Goal: Task Accomplishment & Management: Manage account settings

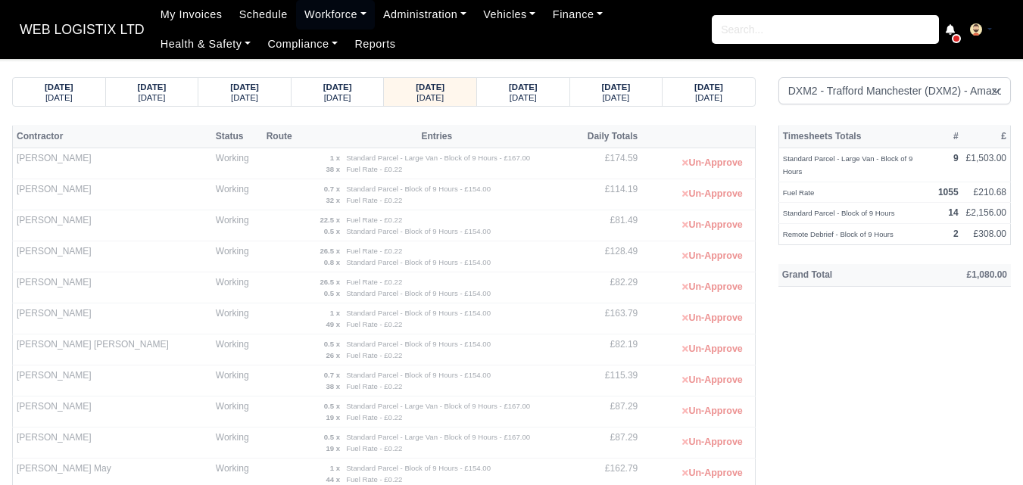
select select "1"
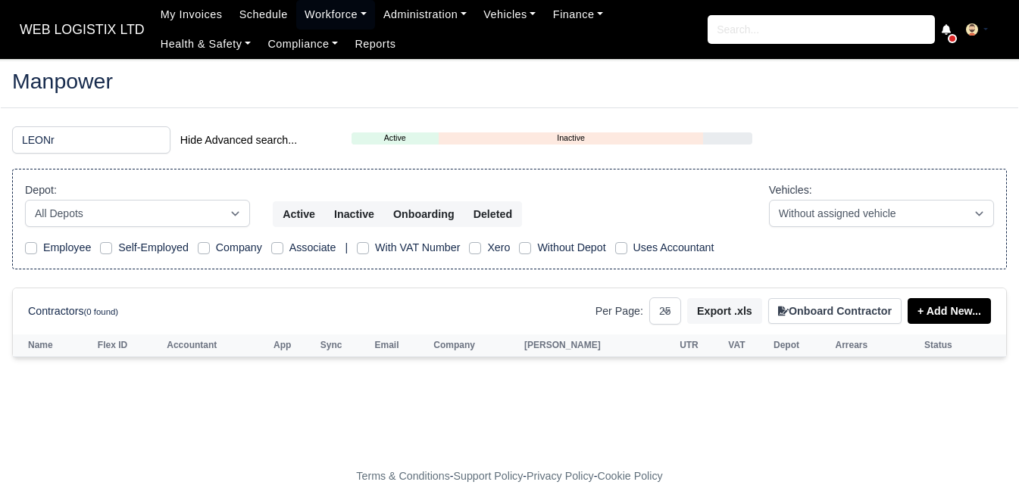
select select "25"
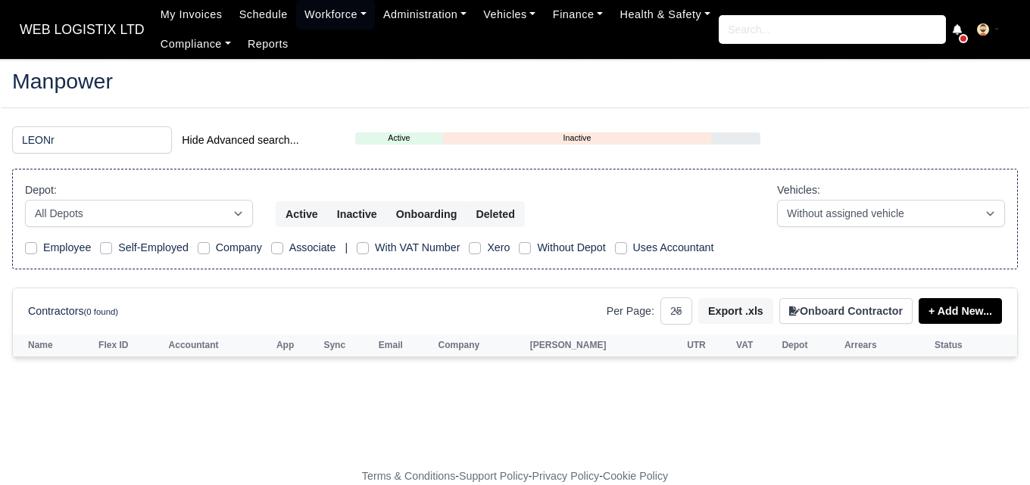
click at [66, 142] on input "LEONr" at bounding box center [92, 139] width 160 height 27
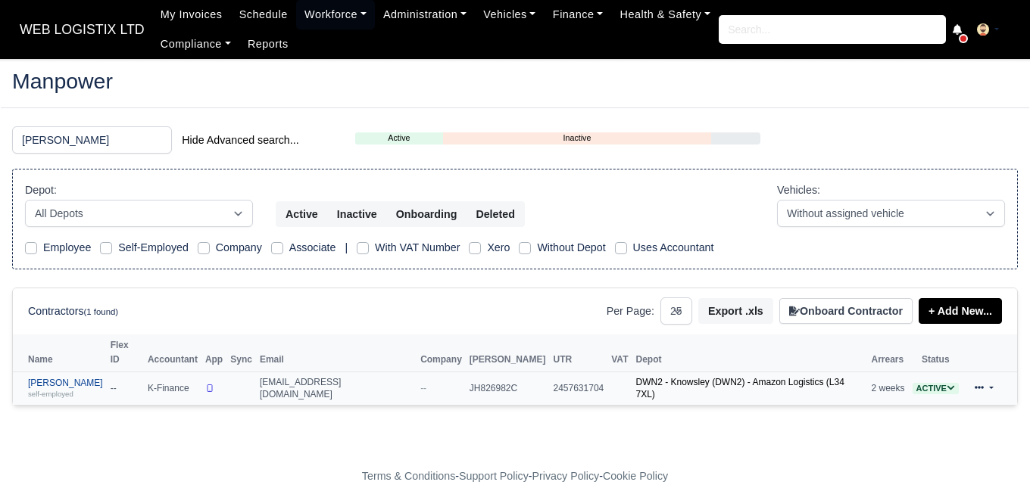
type input "ross"
click at [64, 378] on link "Richard Ross self-employed" at bounding box center [65, 389] width 75 height 22
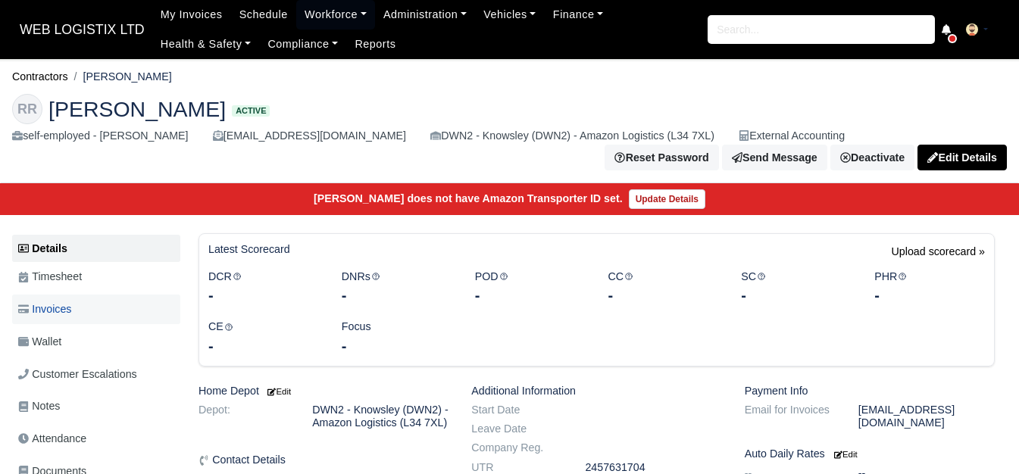
click at [62, 301] on span "Invoices" at bounding box center [44, 309] width 53 height 17
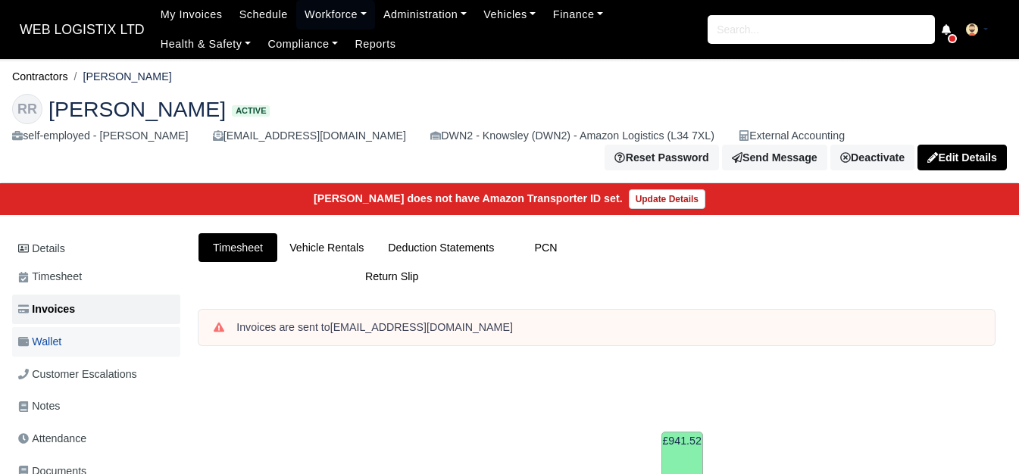
click at [66, 334] on link "Wallet" at bounding box center [96, 342] width 168 height 30
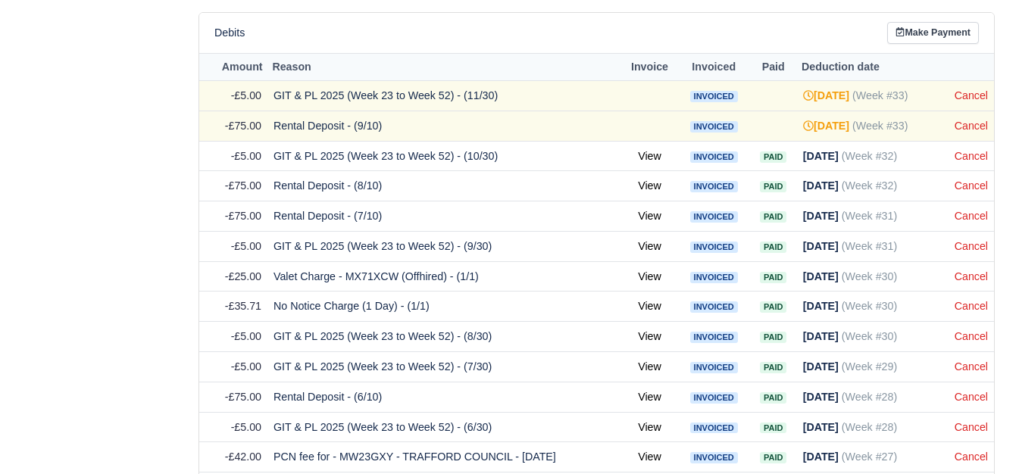
scroll to position [831, 0]
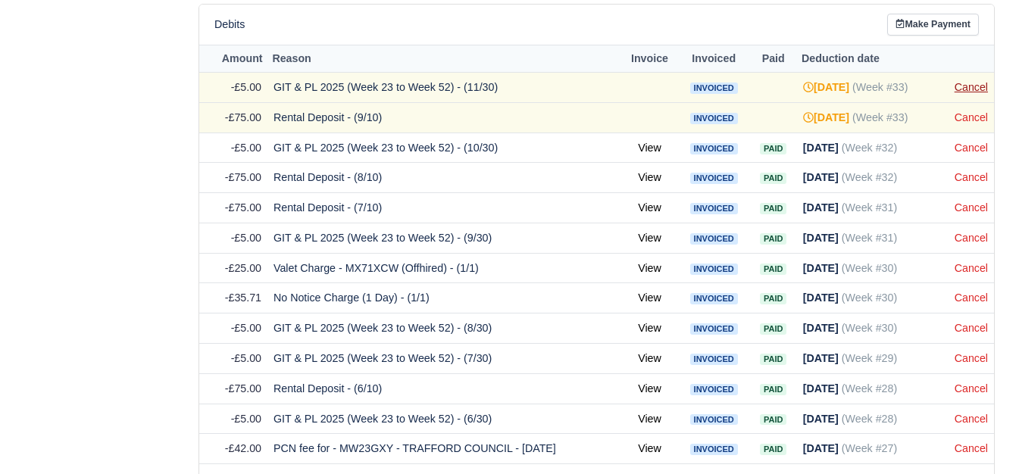
click at [972, 81] on link "Cancel" at bounding box center [970, 87] width 33 height 12
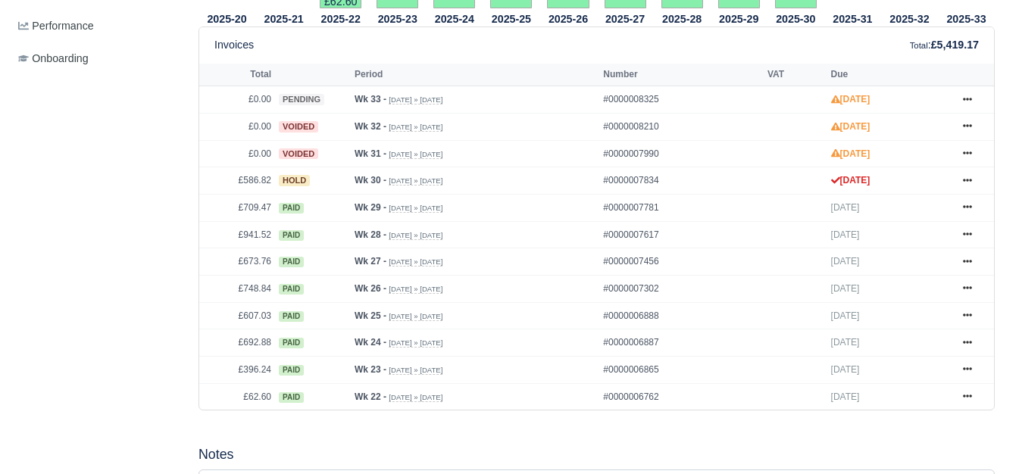
scroll to position [672, 0]
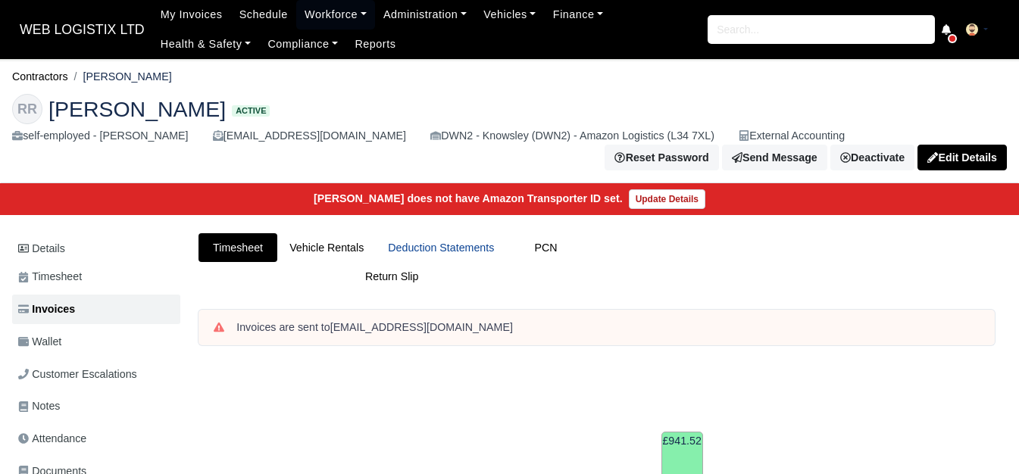
click at [445, 243] on link "Deduction Statements" at bounding box center [441, 248] width 130 height 30
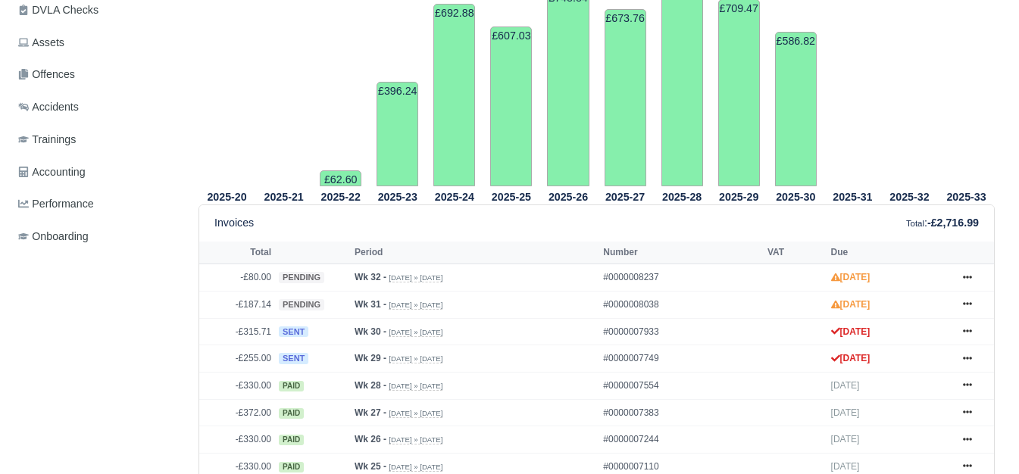
scroll to position [516, 0]
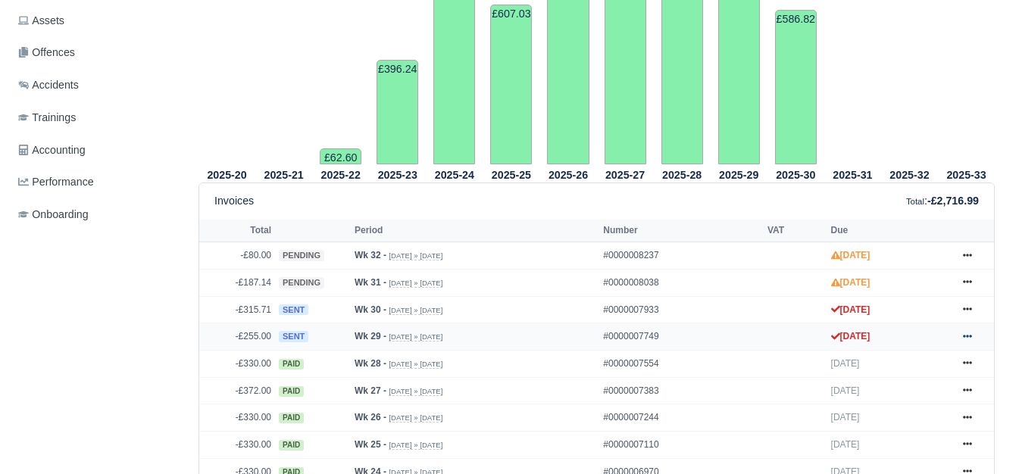
click at [961, 327] on link at bounding box center [967, 336] width 23 height 19
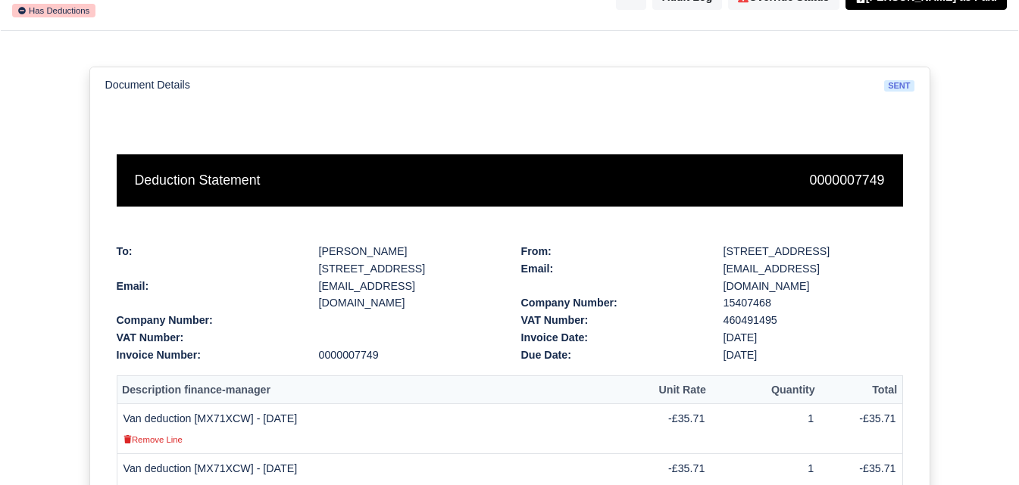
scroll to position [106, 0]
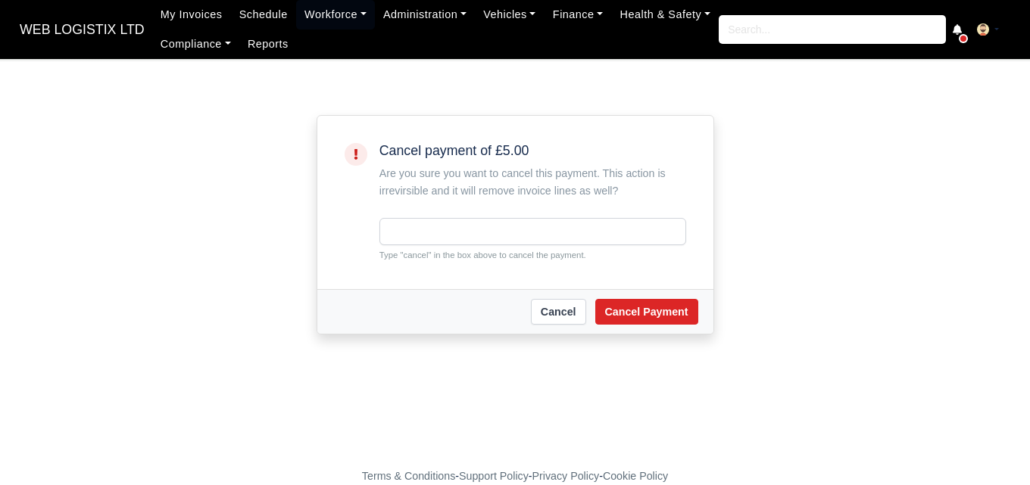
click at [413, 249] on small "Type "cancel" in the box above to cancel the payment." at bounding box center [532, 255] width 307 height 14
copy small "cancel"
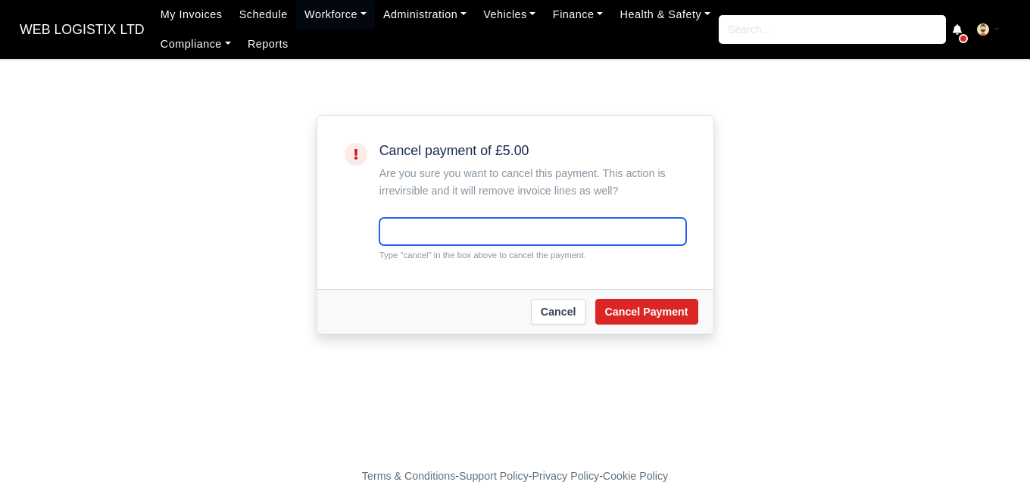
click at [413, 220] on input "text" at bounding box center [532, 231] width 307 height 27
paste input "cancel"
type input "cancel"
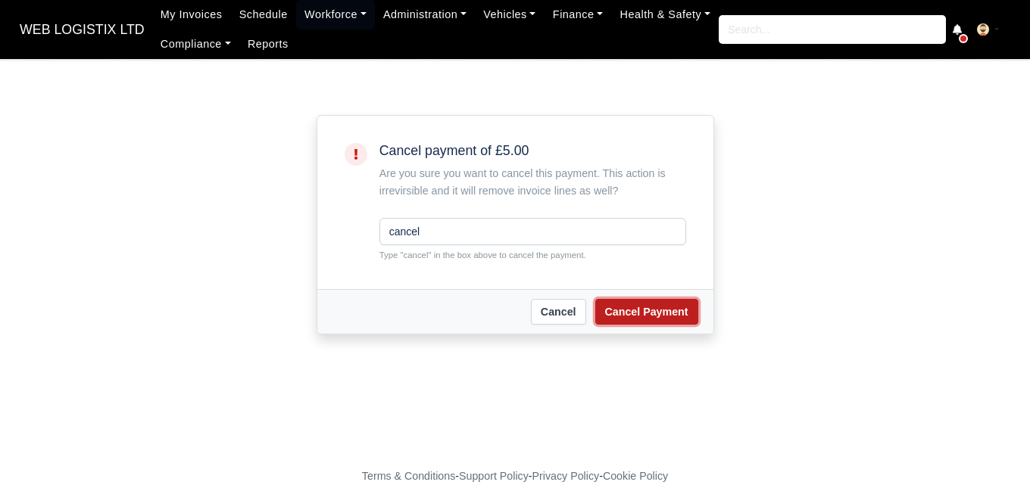
click at [671, 320] on button "Cancel Payment" at bounding box center [646, 312] width 103 height 26
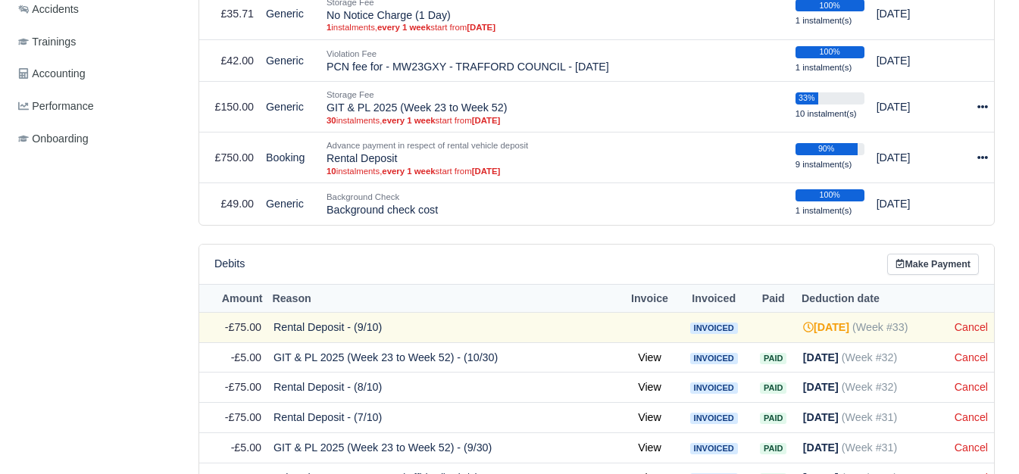
scroll to position [648, 0]
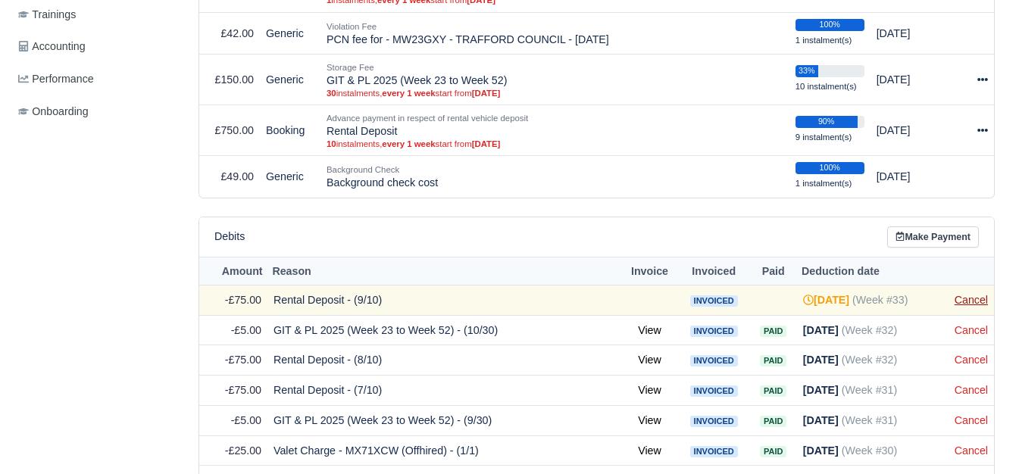
click at [961, 294] on link "Cancel" at bounding box center [970, 300] width 33 height 12
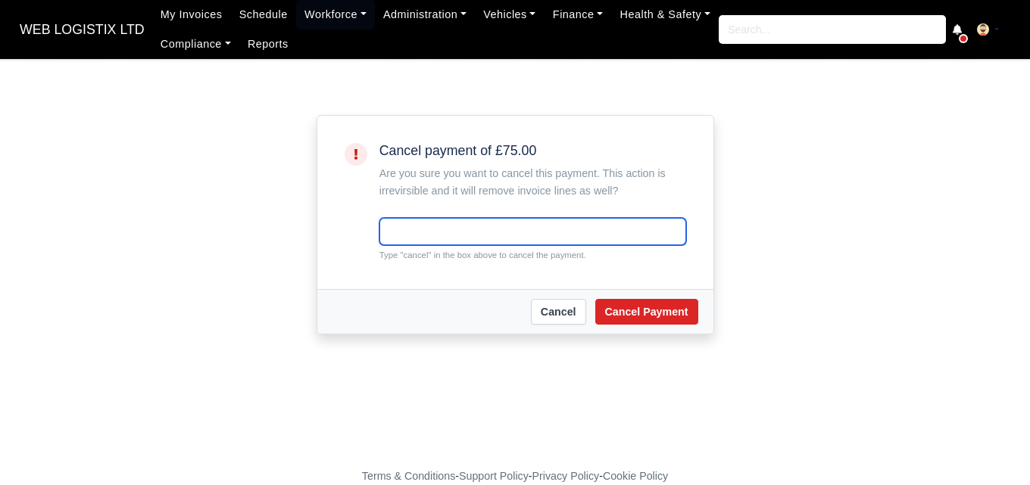
click at [531, 240] on input "text" at bounding box center [532, 231] width 307 height 27
paste input "cancel"
type input "cancel"
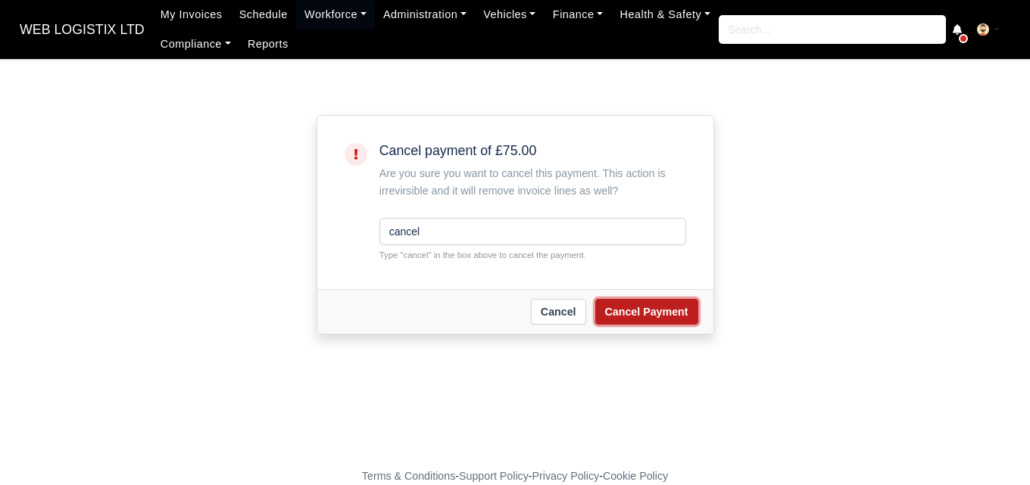
click at [627, 299] on button "Cancel Payment" at bounding box center [646, 312] width 103 height 26
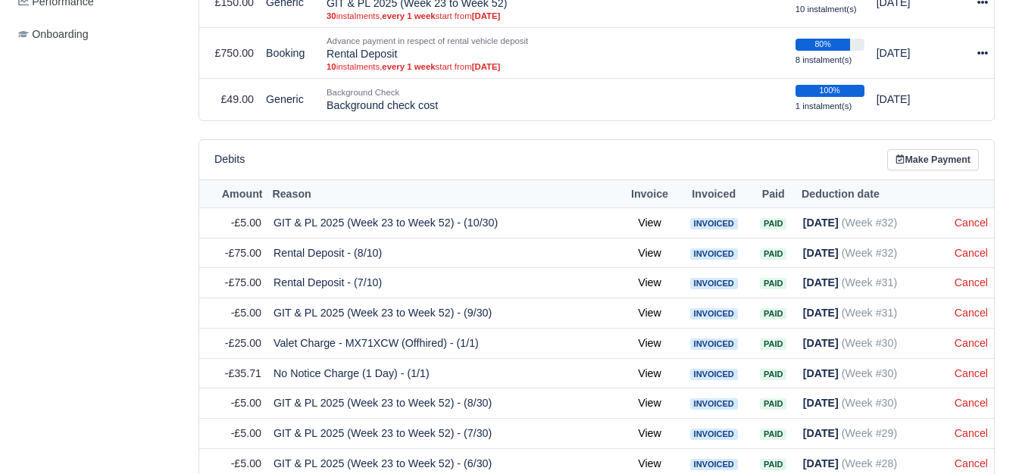
scroll to position [725, 0]
click at [971, 219] on link "Cancel" at bounding box center [970, 223] width 33 height 12
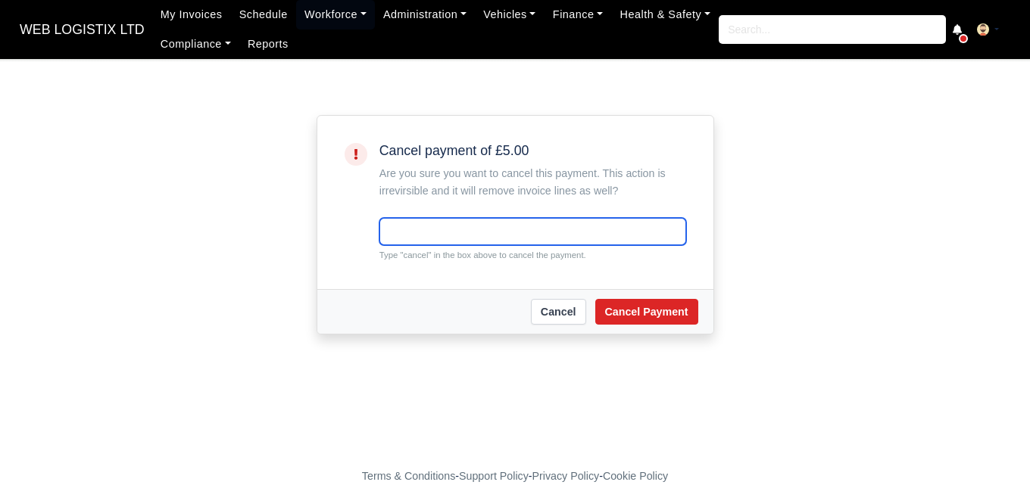
click at [420, 232] on input "text" at bounding box center [532, 231] width 307 height 27
paste input "cancel"
type input "cancel"
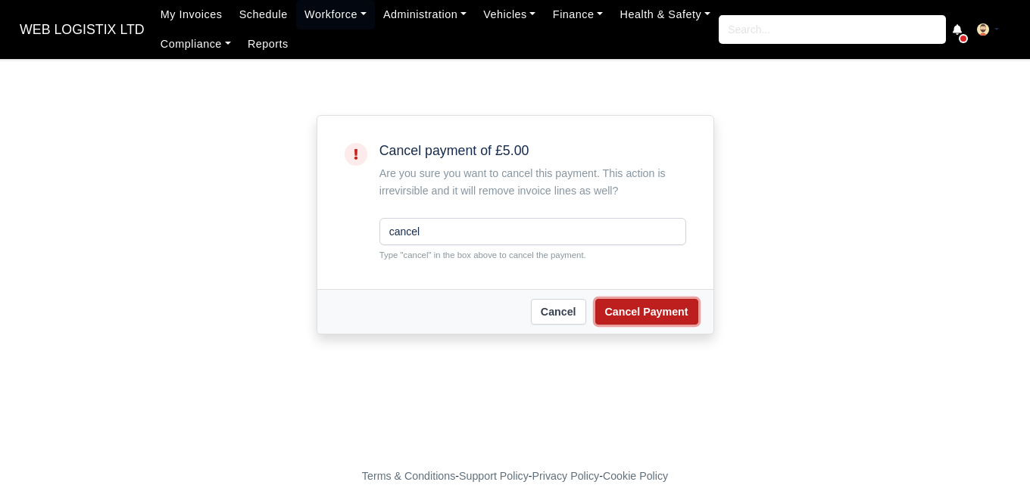
click at [674, 317] on button "Cancel Payment" at bounding box center [646, 312] width 103 height 26
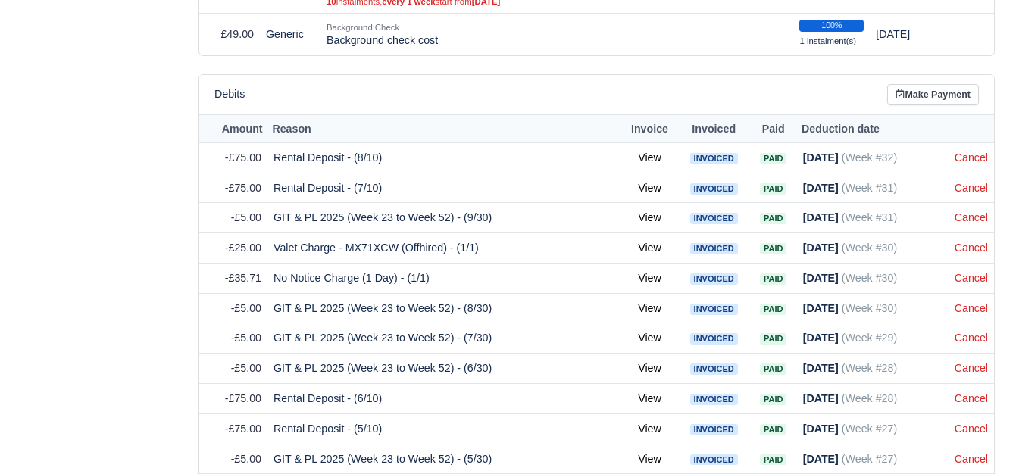
scroll to position [812, 0]
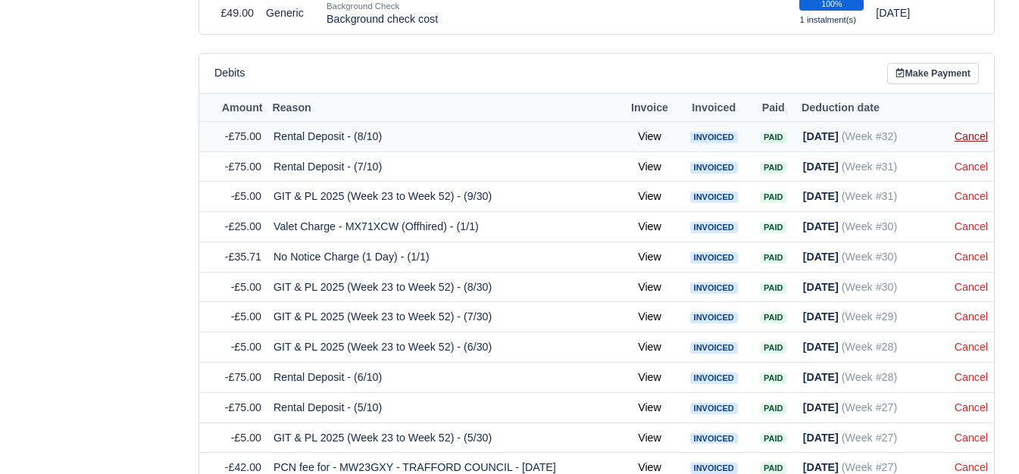
click at [981, 130] on link "Cancel" at bounding box center [970, 136] width 33 height 12
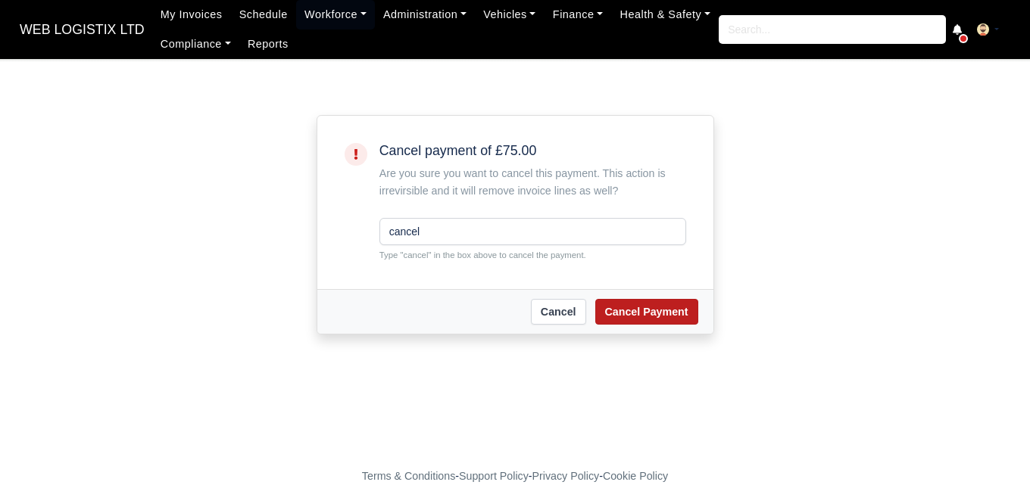
type input "cancel"
click at [670, 307] on button "Cancel Payment" at bounding box center [646, 312] width 103 height 26
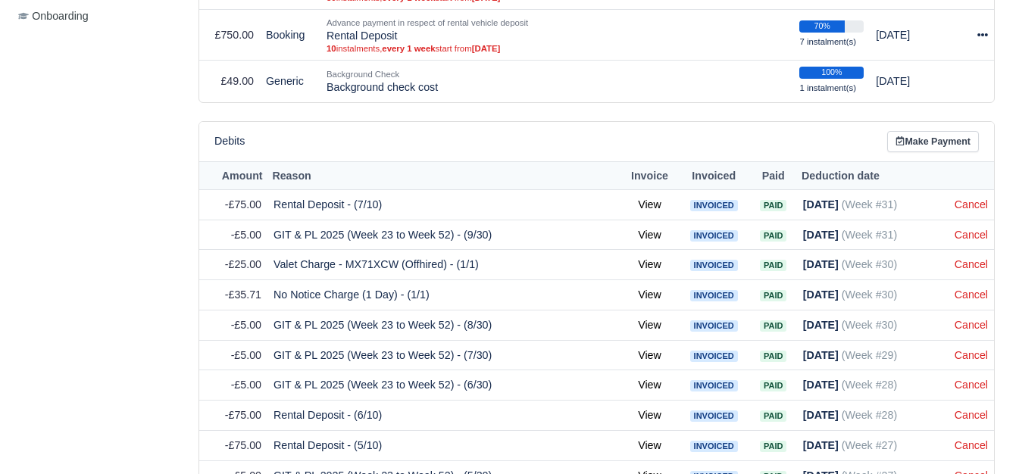
click at [959, 201] on link "Cancel" at bounding box center [970, 204] width 33 height 12
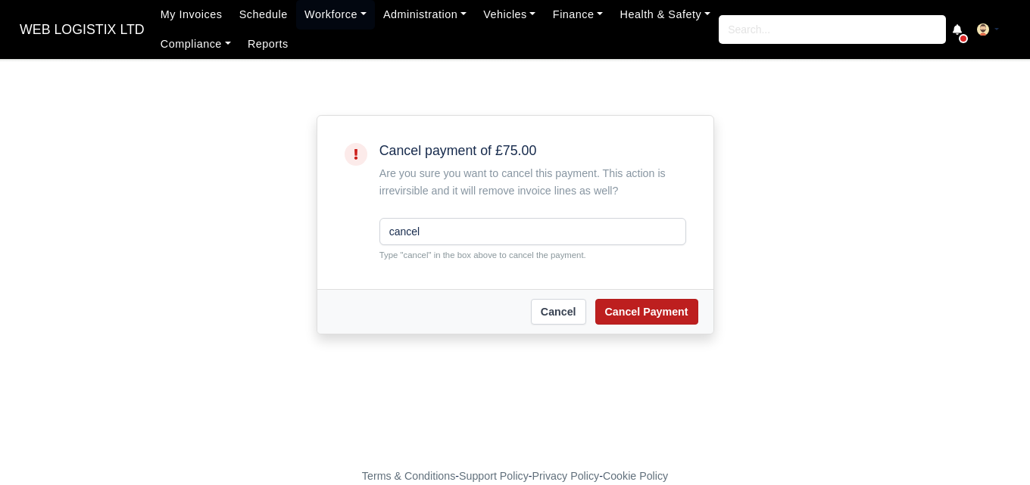
type input "cancel"
click at [679, 306] on button "Cancel Payment" at bounding box center [646, 312] width 103 height 26
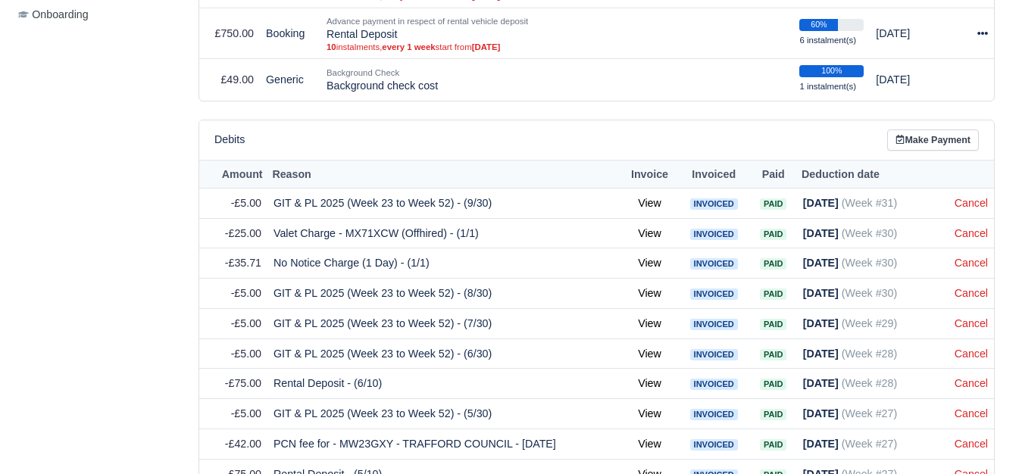
scroll to position [747, 0]
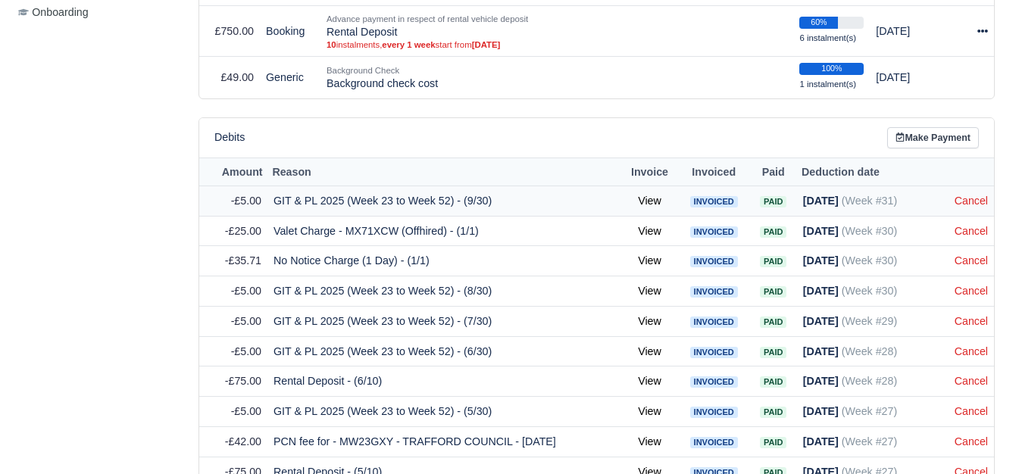
click at [957, 200] on td "Cancel" at bounding box center [970, 201] width 45 height 30
click at [959, 195] on link "Cancel" at bounding box center [970, 201] width 33 height 12
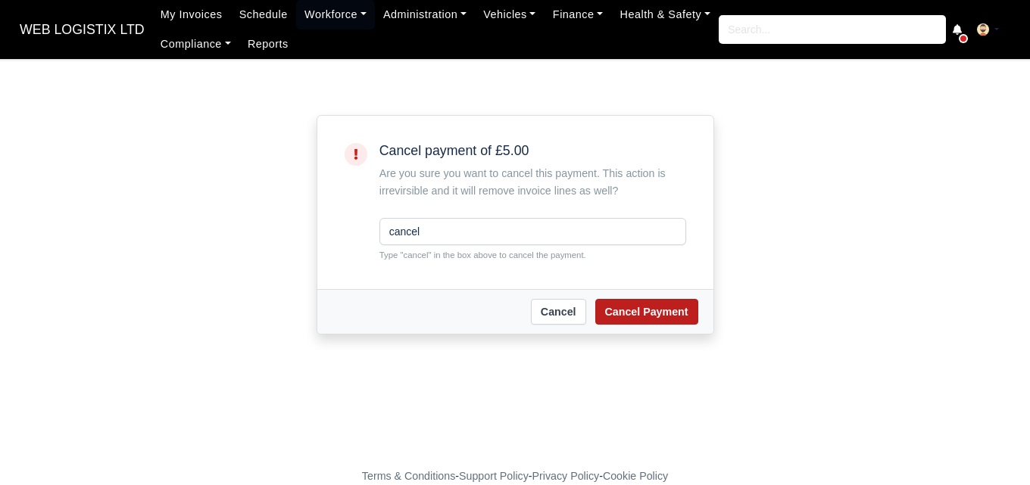
type input "cancel"
click at [638, 304] on button "Cancel Payment" at bounding box center [646, 312] width 103 height 26
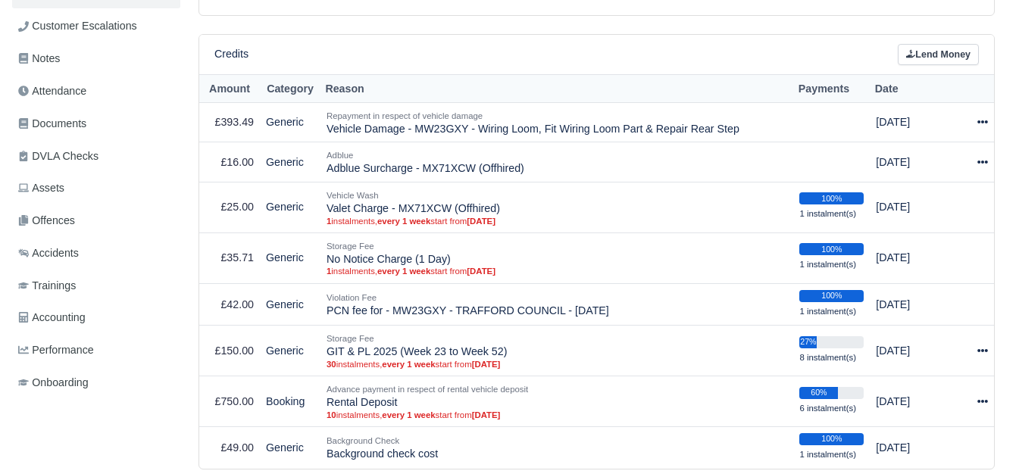
scroll to position [379, 0]
